Goal: Task Accomplishment & Management: Complete application form

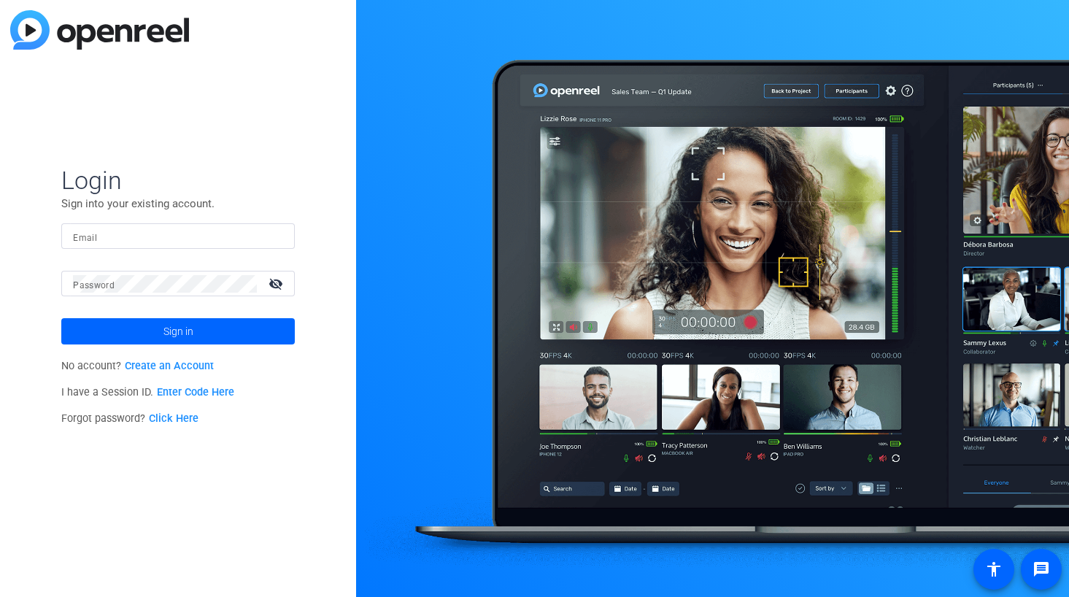
click at [178, 233] on input "Email" at bounding box center [178, 237] width 210 height 18
type input "rona.elliott@gartner.com"
click at [179, 338] on span "Sign in" at bounding box center [178, 331] width 30 height 36
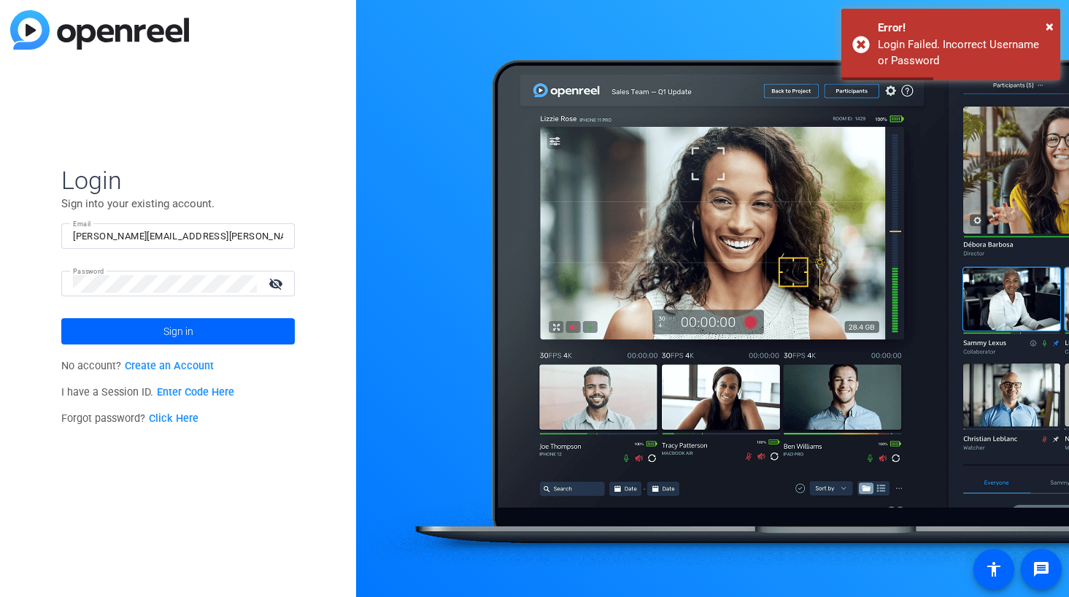
click at [178, 365] on link "Create an Account" at bounding box center [169, 366] width 89 height 12
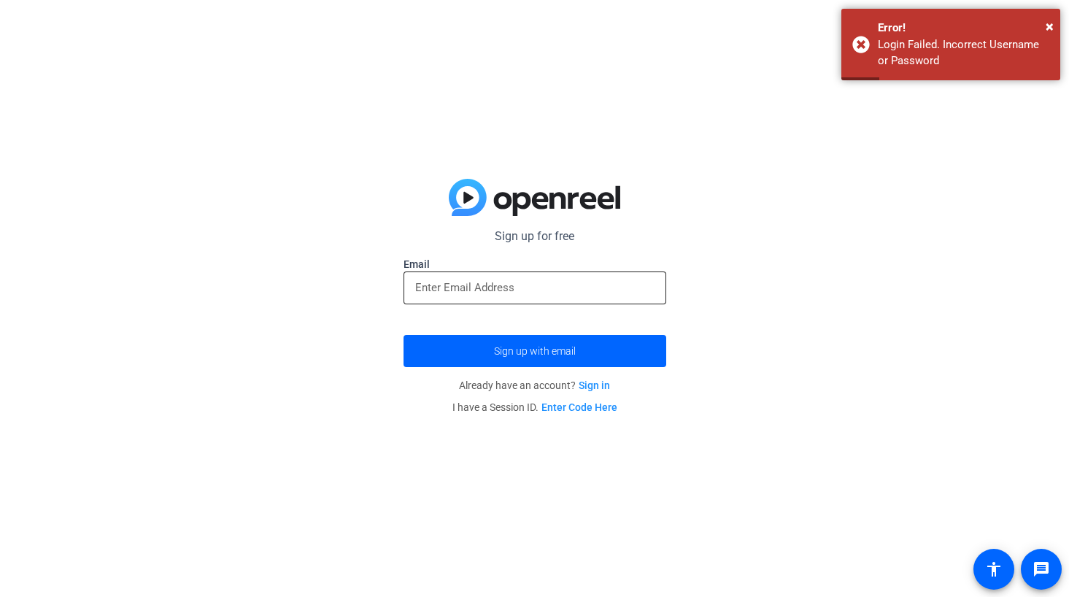
click at [492, 289] on input "email" at bounding box center [534, 288] width 239 height 18
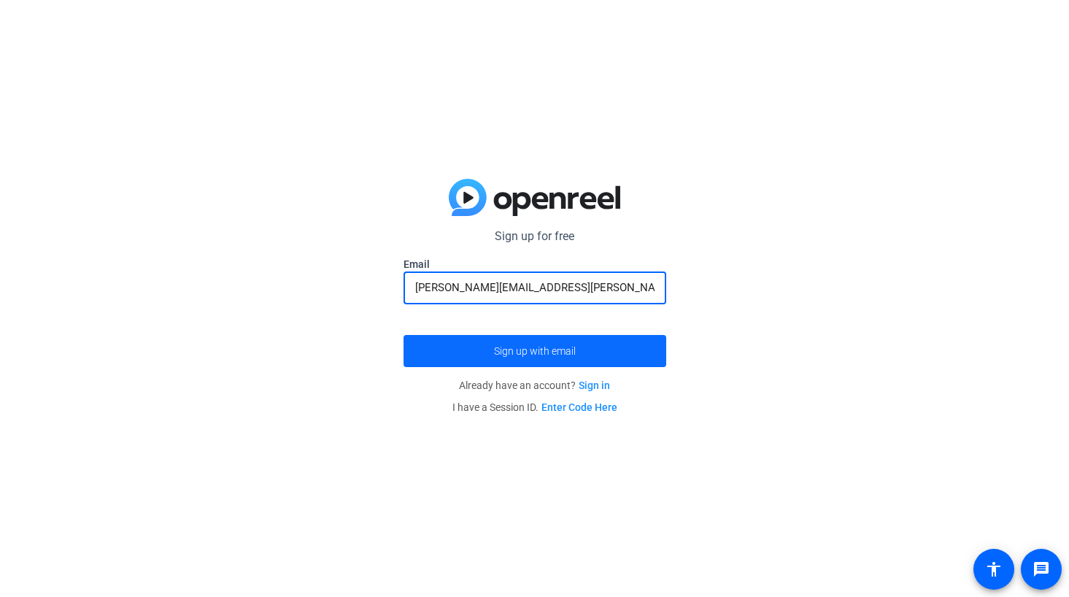
type input "rona.elliott@gartner.com"
click at [533, 351] on span "Sign up with email" at bounding box center [535, 351] width 82 height 0
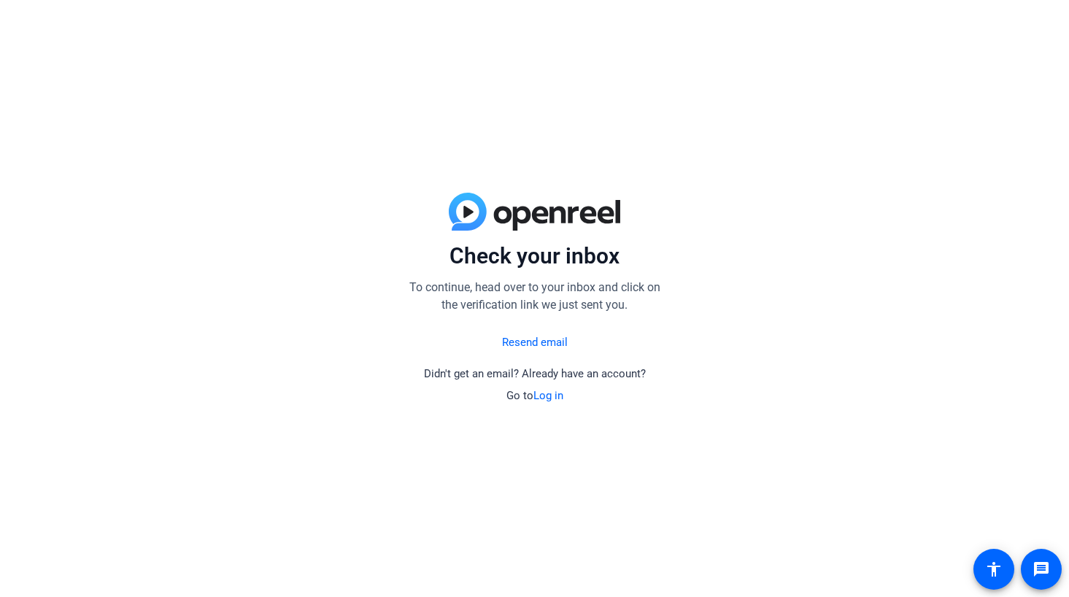
click at [33, 235] on div "Check your inbox To continue, head over to your inbox and click on the verifica…" at bounding box center [534, 298] width 1069 height 597
click at [532, 341] on link "Resend email" at bounding box center [535, 342] width 66 height 17
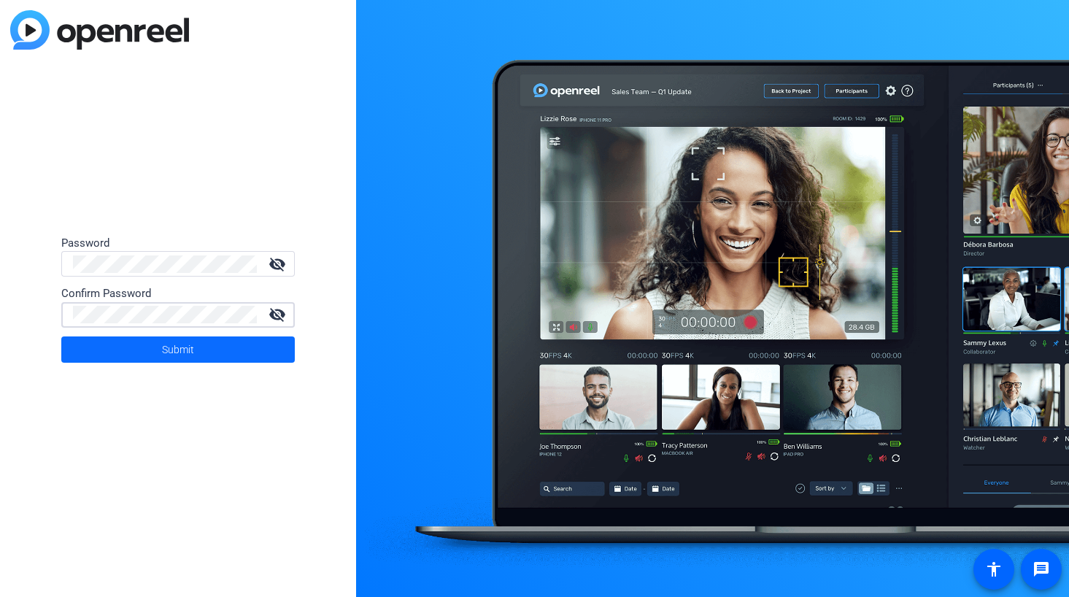
click at [190, 347] on span "Submit" at bounding box center [178, 349] width 32 height 36
